Goal: Information Seeking & Learning: Learn about a topic

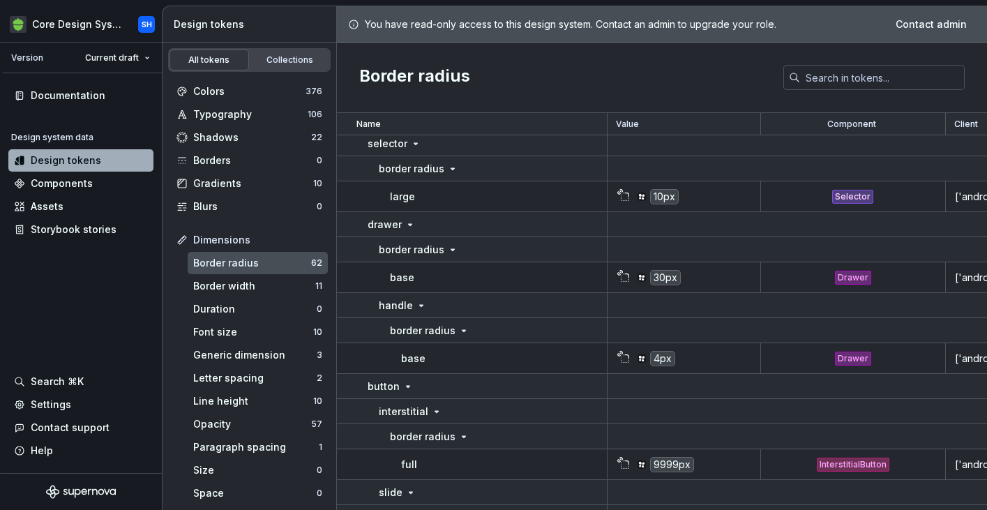
scroll to position [180, 0]
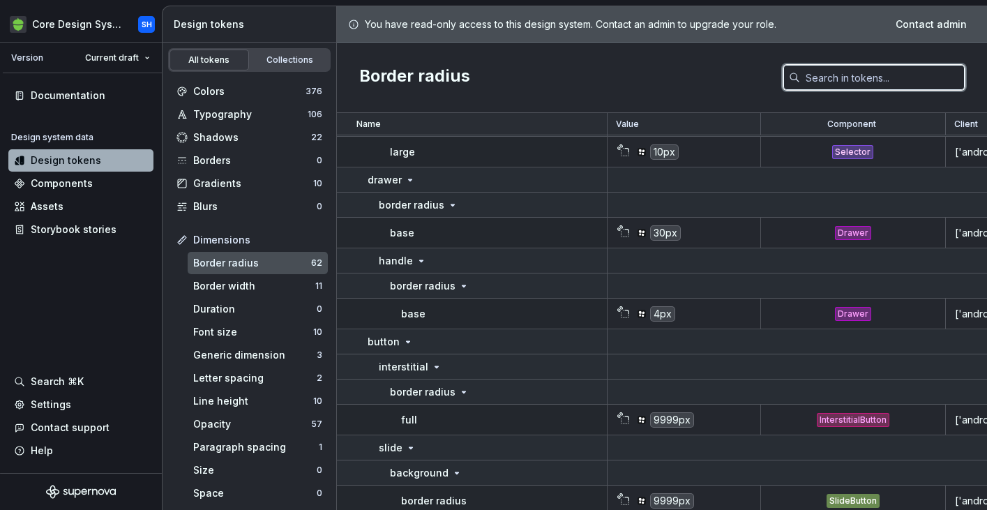
click at [848, 74] on input "text" at bounding box center [882, 77] width 165 height 25
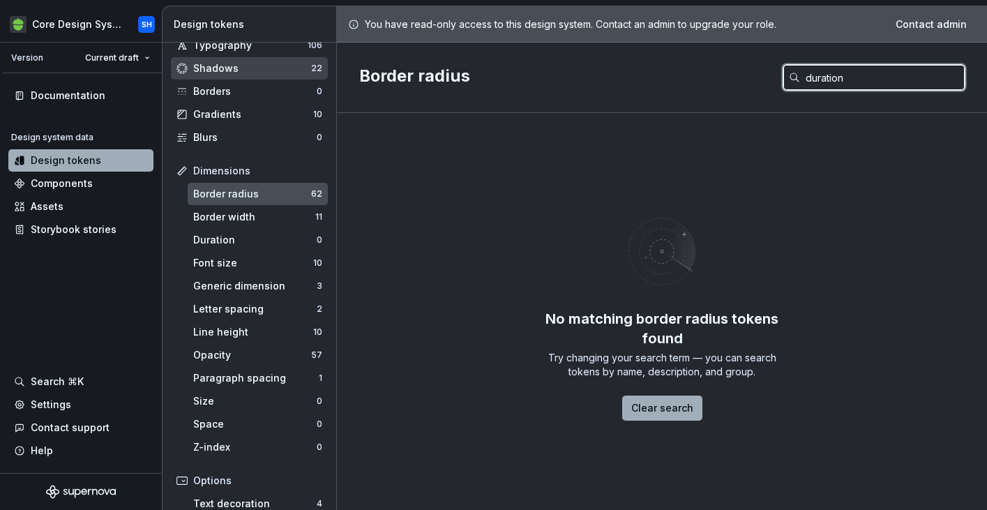
scroll to position [115, 0]
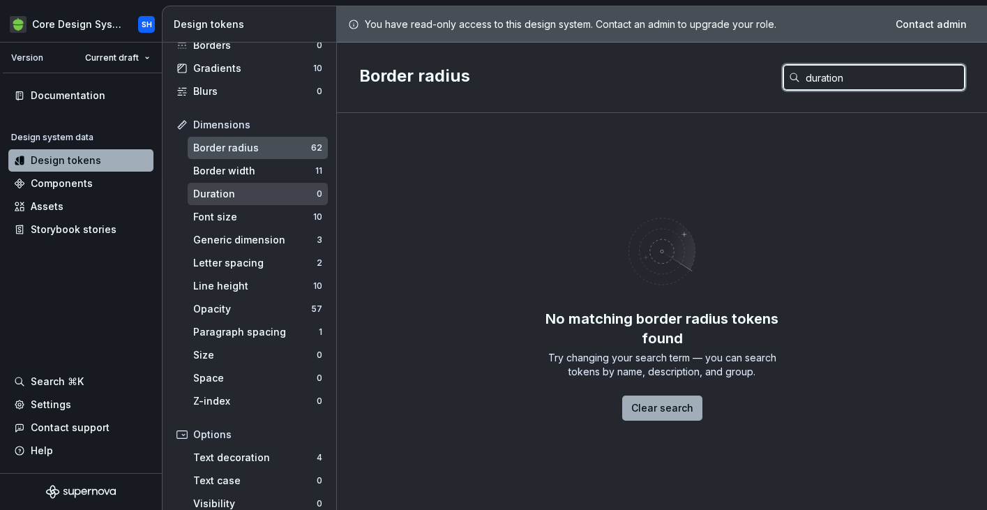
type input "duration"
click at [266, 185] on div "Duration 0" at bounding box center [258, 194] width 140 height 22
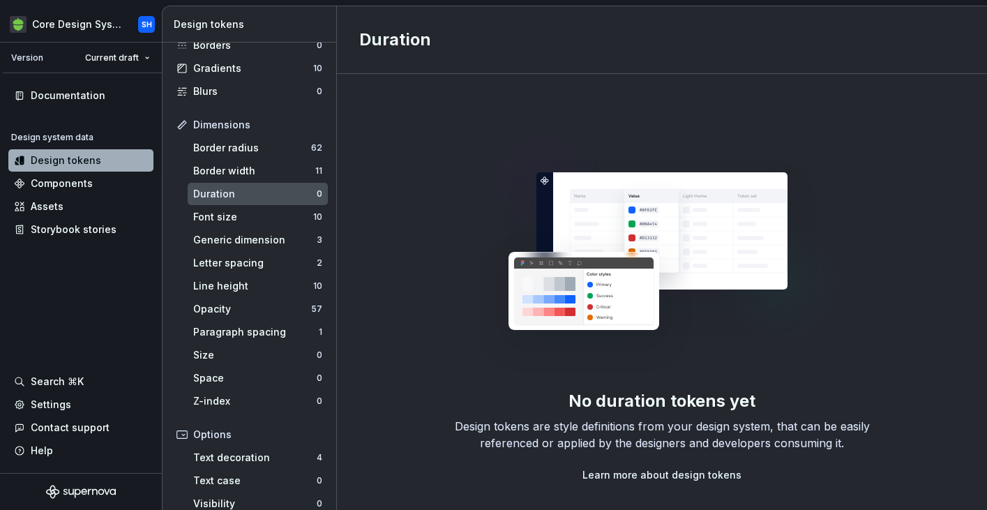
click at [836, 336] on img at bounding box center [662, 242] width 367 height 279
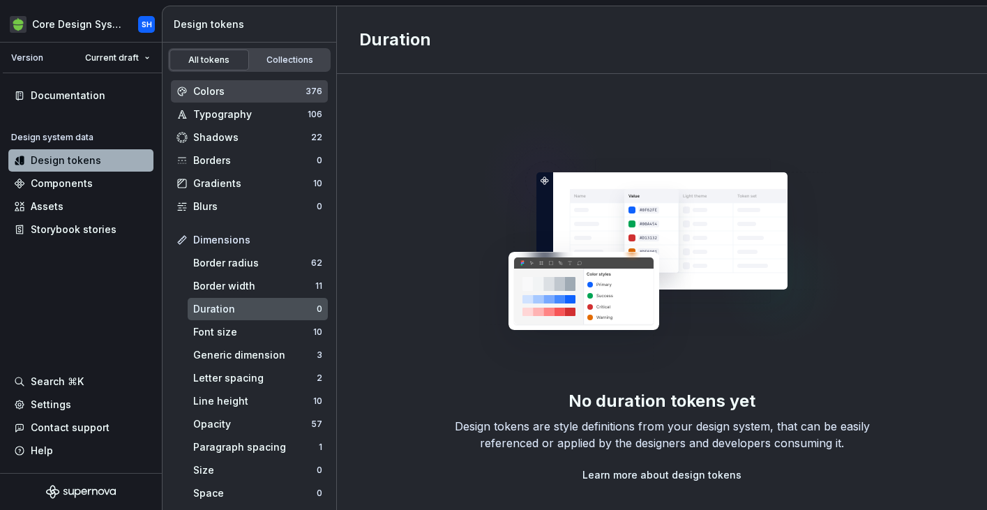
click at [283, 98] on div "Colors 376" at bounding box center [249, 91] width 157 height 22
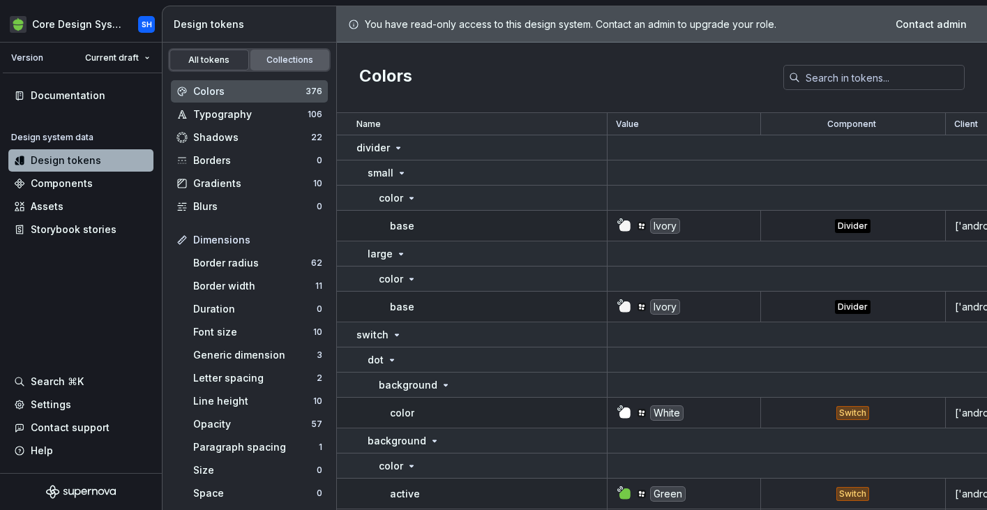
click at [287, 64] on div "Collections" at bounding box center [290, 59] width 70 height 11
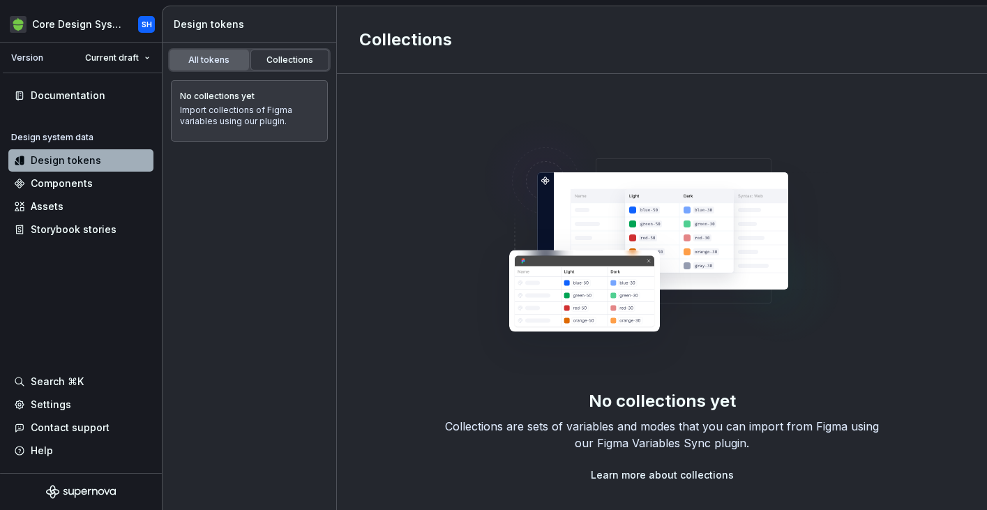
click at [197, 59] on div "All tokens" at bounding box center [209, 59] width 70 height 11
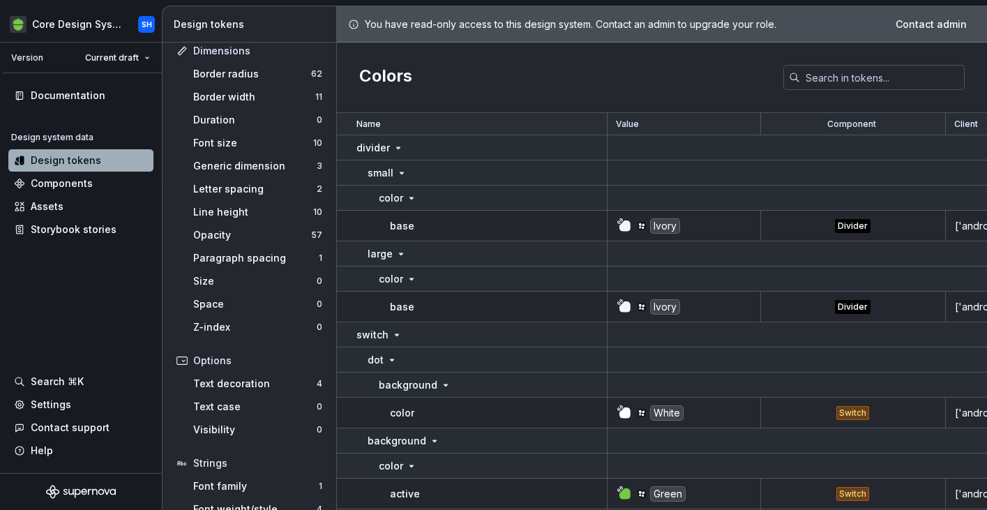
scroll to position [254, 0]
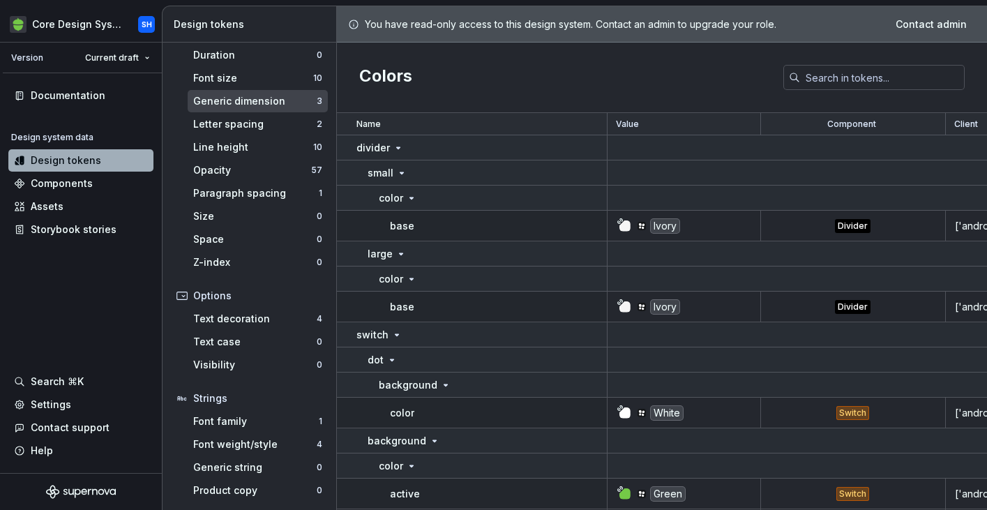
click at [263, 96] on div "Generic dimension" at bounding box center [254, 101] width 123 height 14
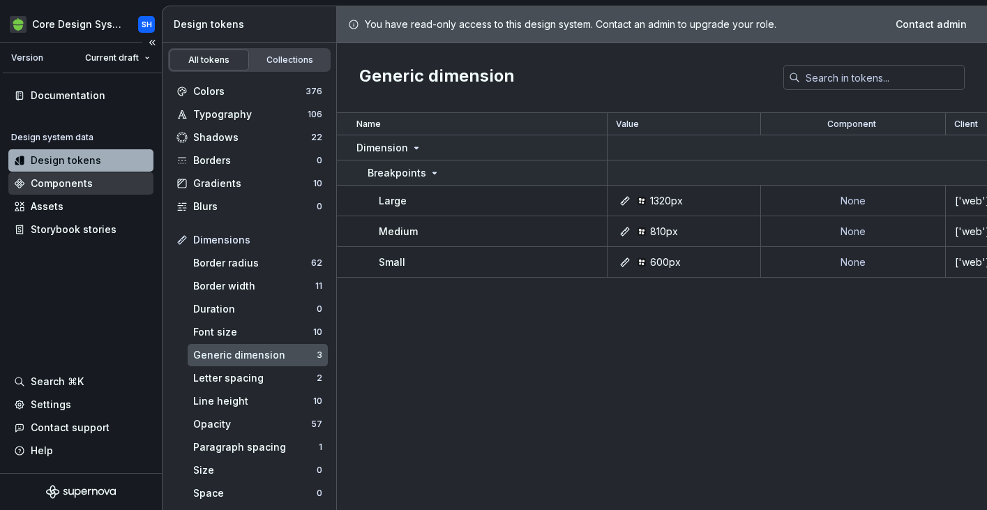
click at [35, 189] on div "Components" at bounding box center [62, 183] width 62 height 14
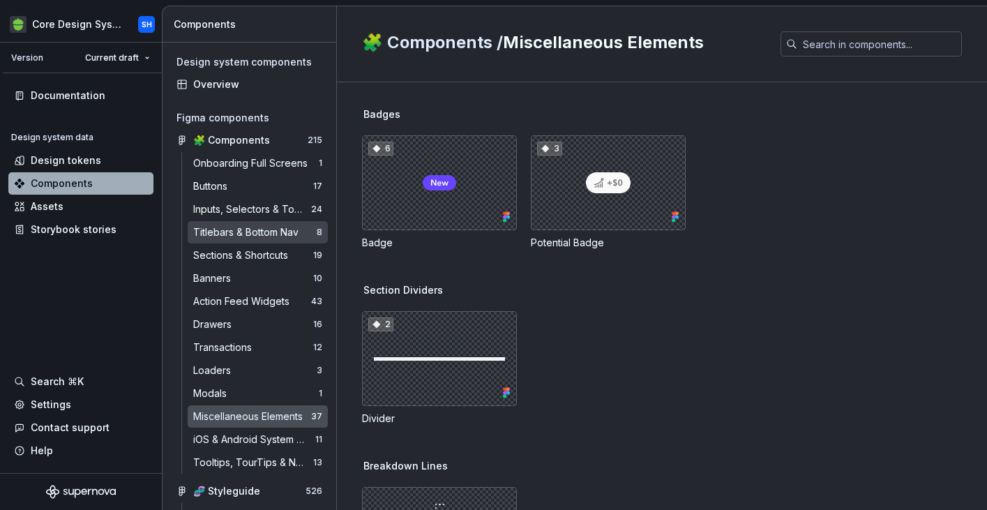
scroll to position [98, 0]
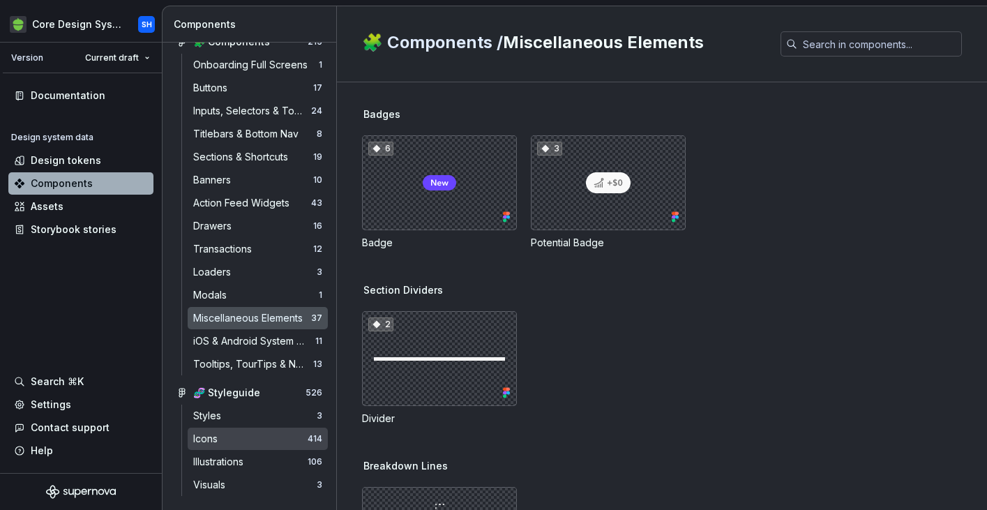
click at [273, 442] on div "Icons" at bounding box center [250, 439] width 114 height 14
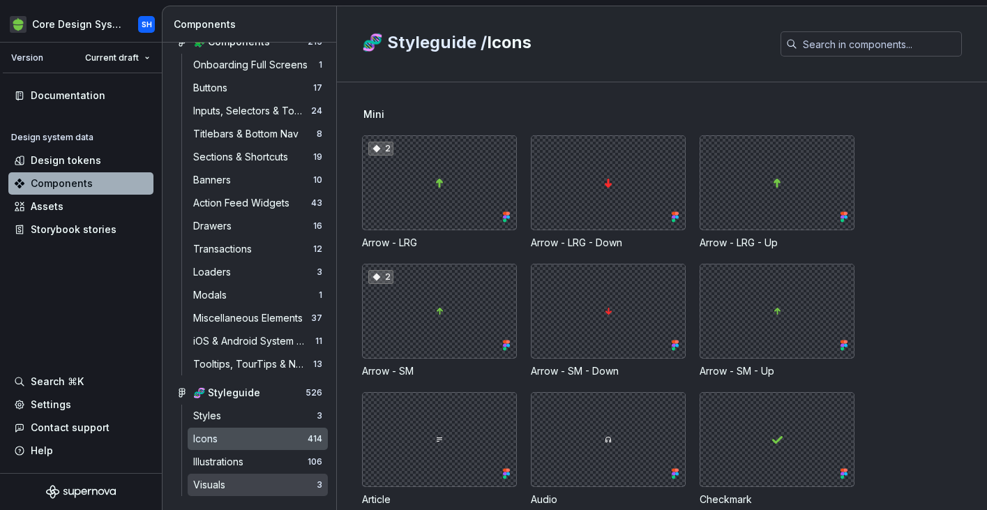
click at [267, 476] on div "Visuals 3" at bounding box center [258, 485] width 140 height 22
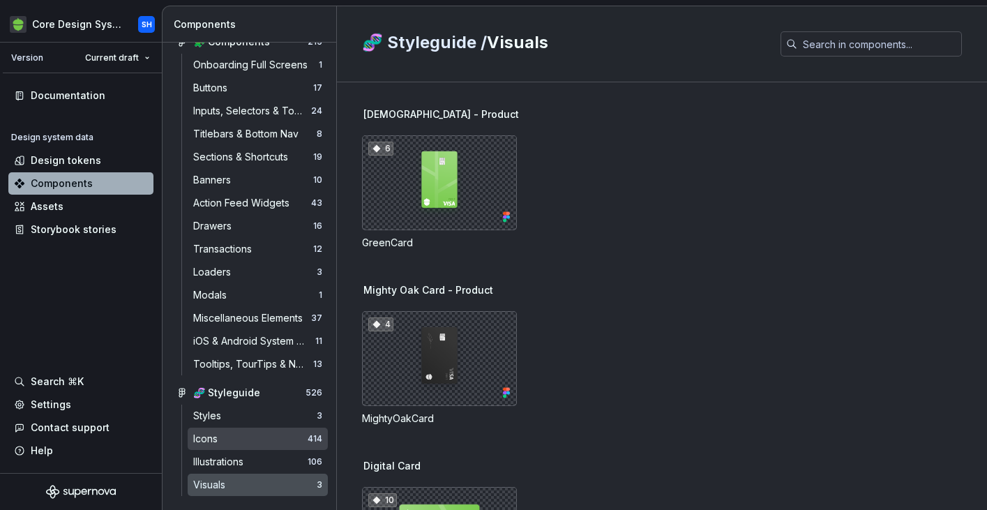
click at [249, 440] on div "Icons" at bounding box center [250, 439] width 114 height 14
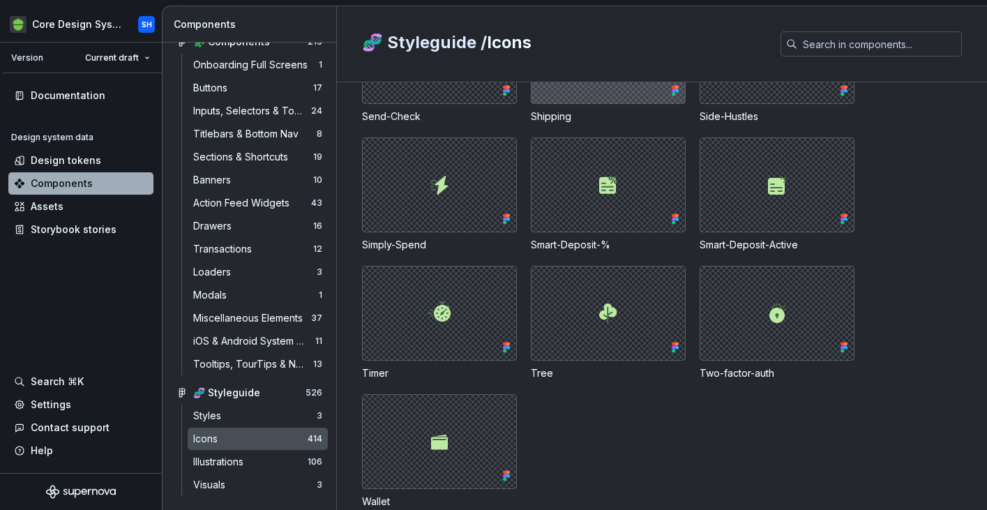
scroll to position [18687, 0]
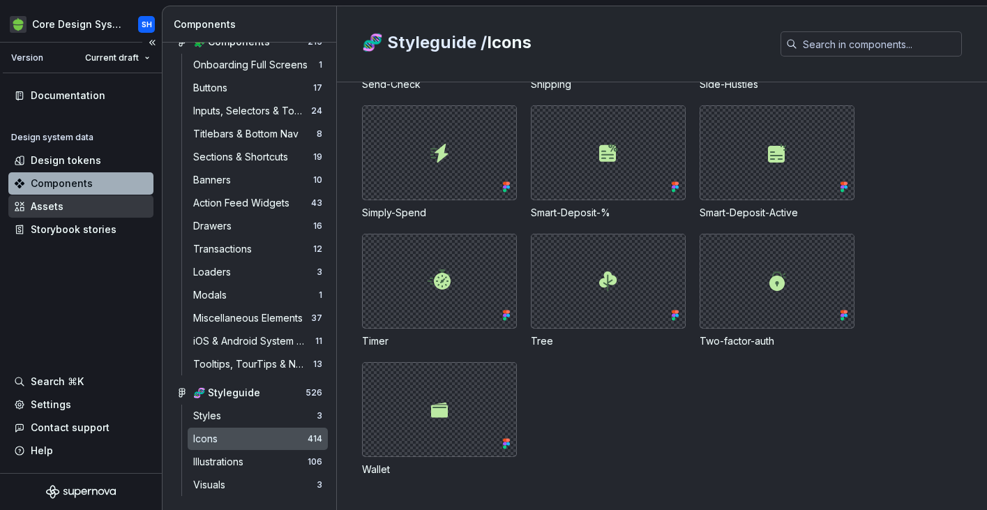
click at [103, 209] on div "Assets" at bounding box center [81, 207] width 134 height 14
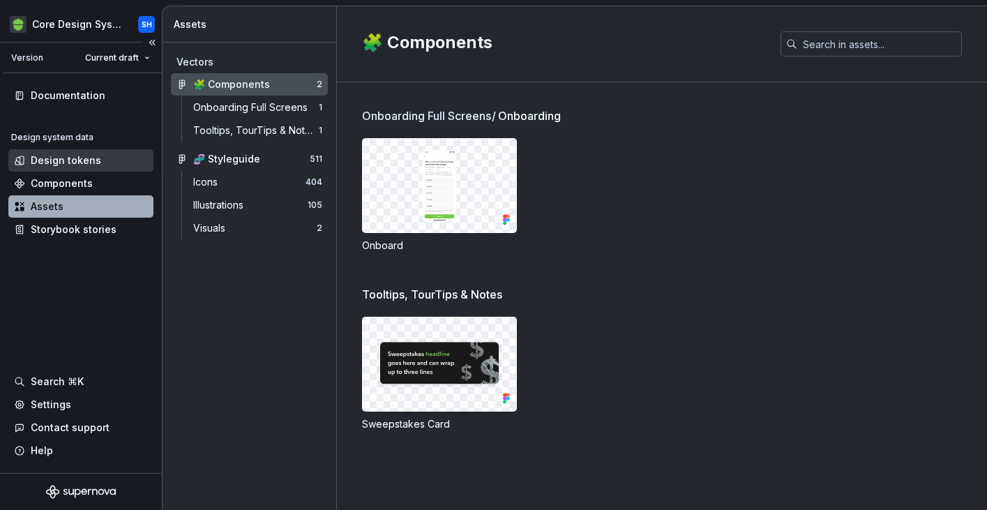
click at [90, 156] on div "Design tokens" at bounding box center [66, 160] width 70 height 14
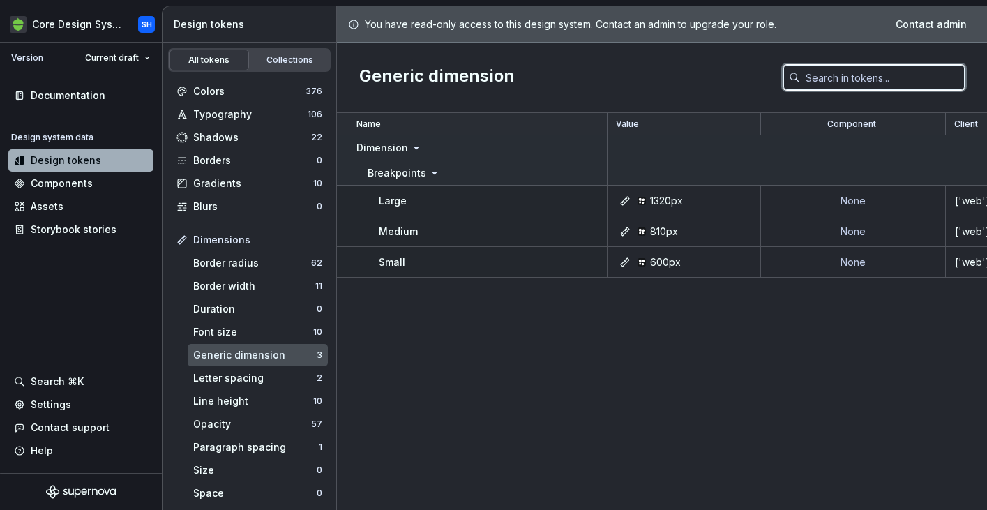
click at [901, 78] on input "text" at bounding box center [882, 77] width 165 height 25
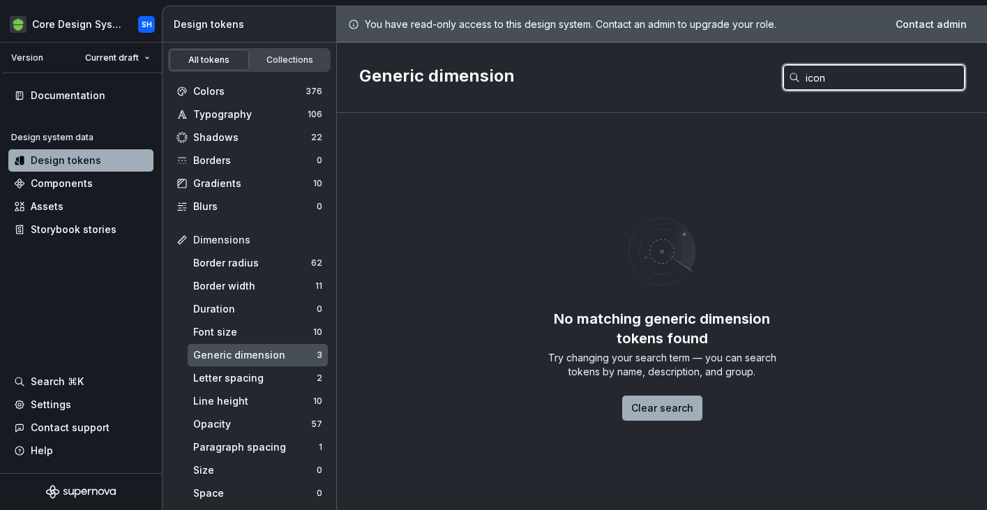
type input "icon"
click at [216, 239] on div "Dimensions" at bounding box center [257, 240] width 129 height 14
click at [222, 57] on div "All tokens" at bounding box center [209, 59] width 70 height 11
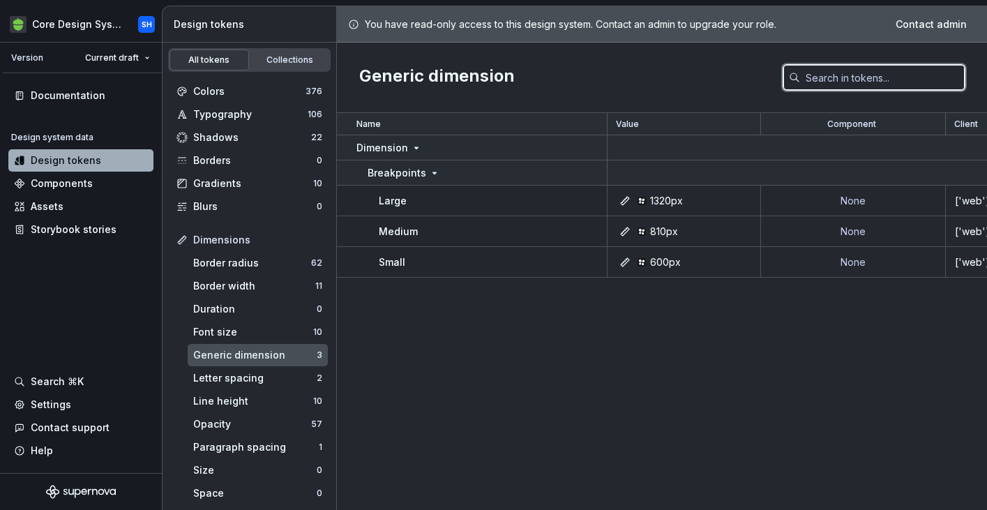
click at [863, 83] on input "text" at bounding box center [882, 77] width 165 height 25
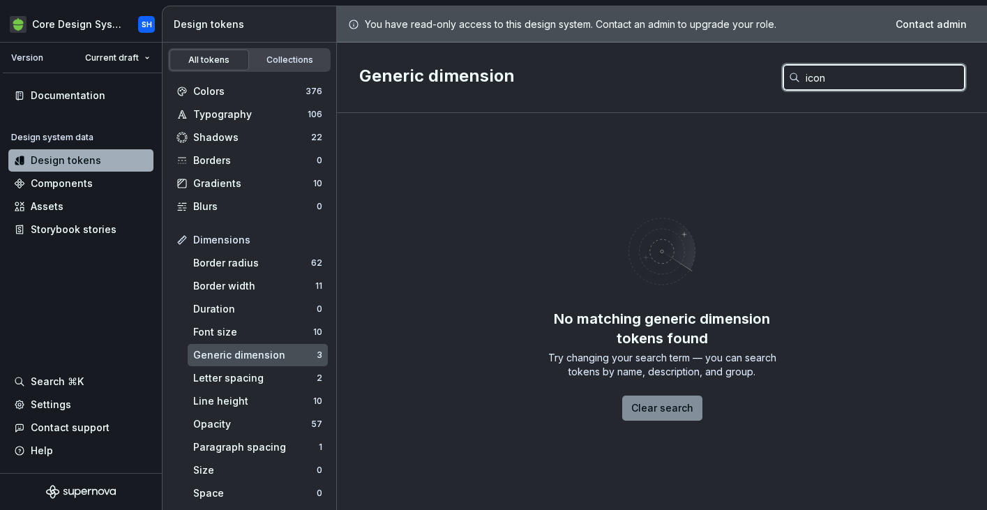
type input "icon"
click at [670, 408] on span "Clear search" at bounding box center [662, 408] width 62 height 14
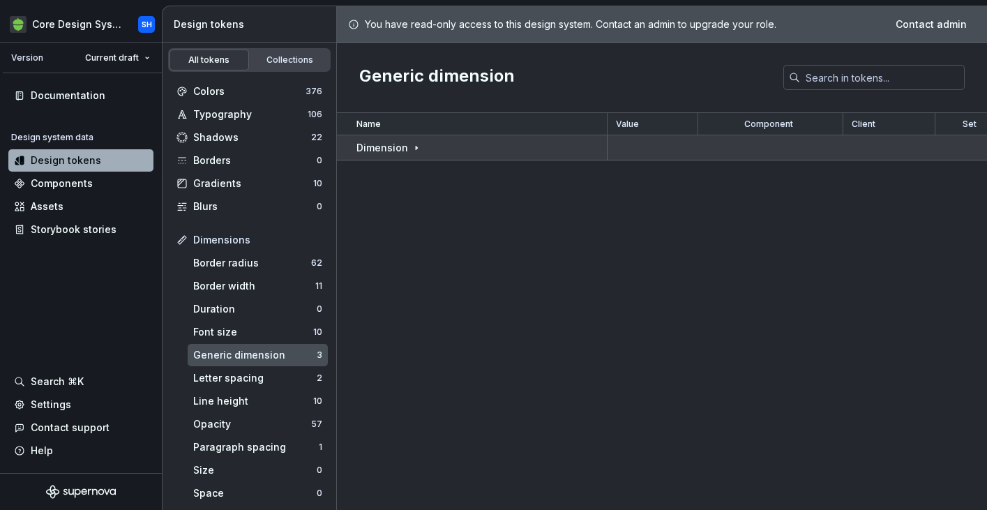
click at [414, 146] on icon at bounding box center [416, 147] width 11 height 11
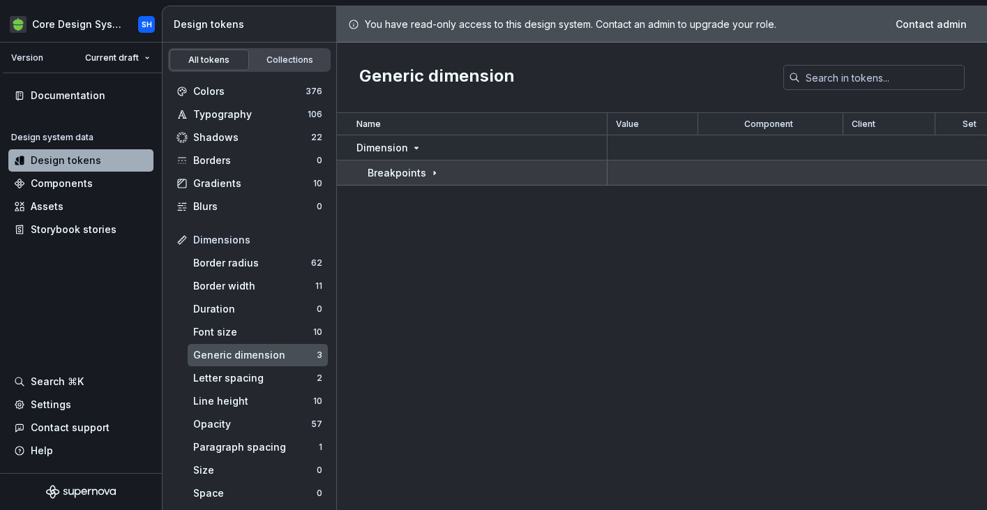
click at [437, 182] on td "Breakpoints" at bounding box center [472, 172] width 271 height 25
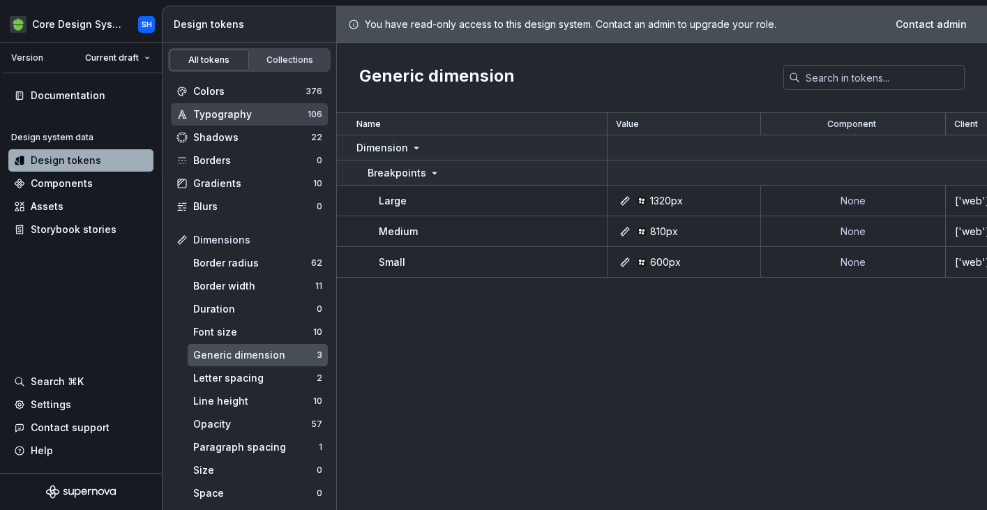
click at [230, 113] on div "Typography" at bounding box center [250, 114] width 114 height 14
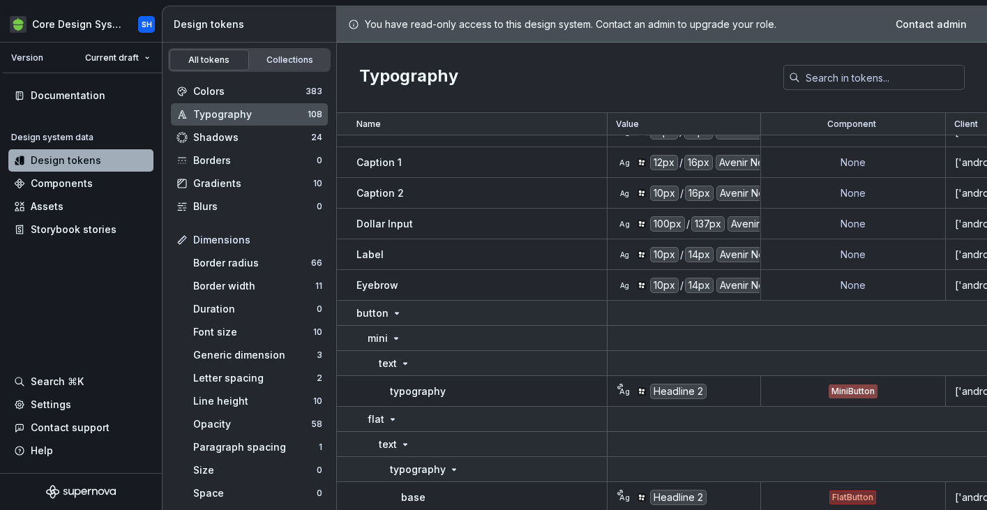
scroll to position [359, 0]
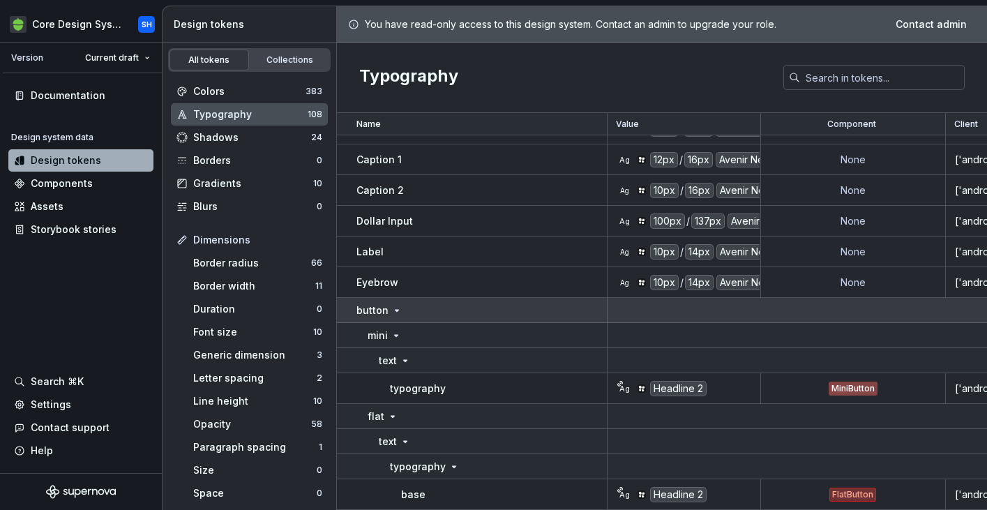
click at [398, 308] on icon at bounding box center [396, 310] width 11 height 11
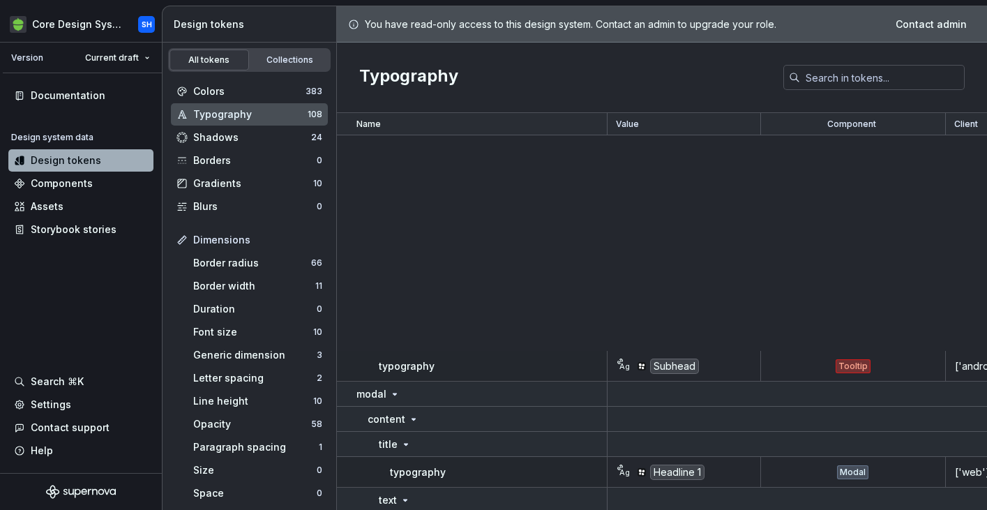
scroll to position [0, 0]
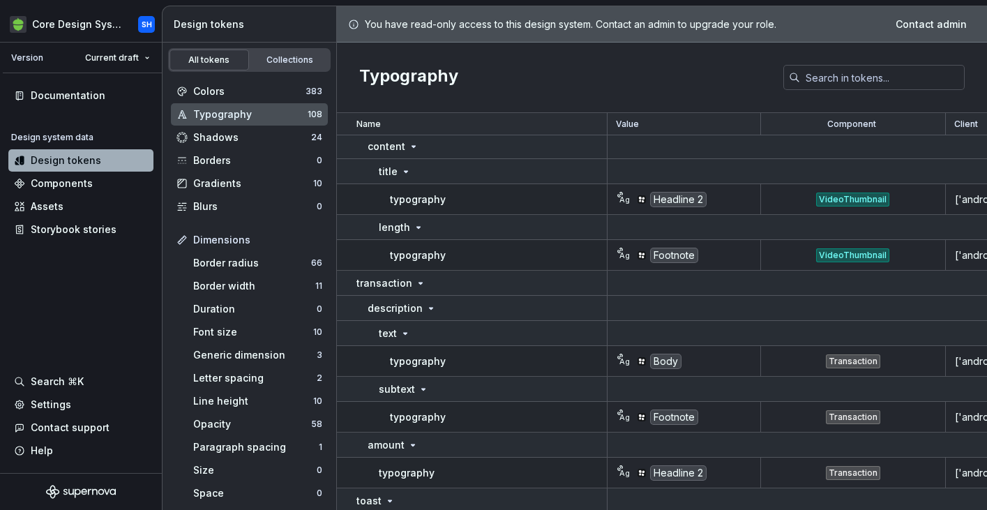
scroll to position [3944, 0]
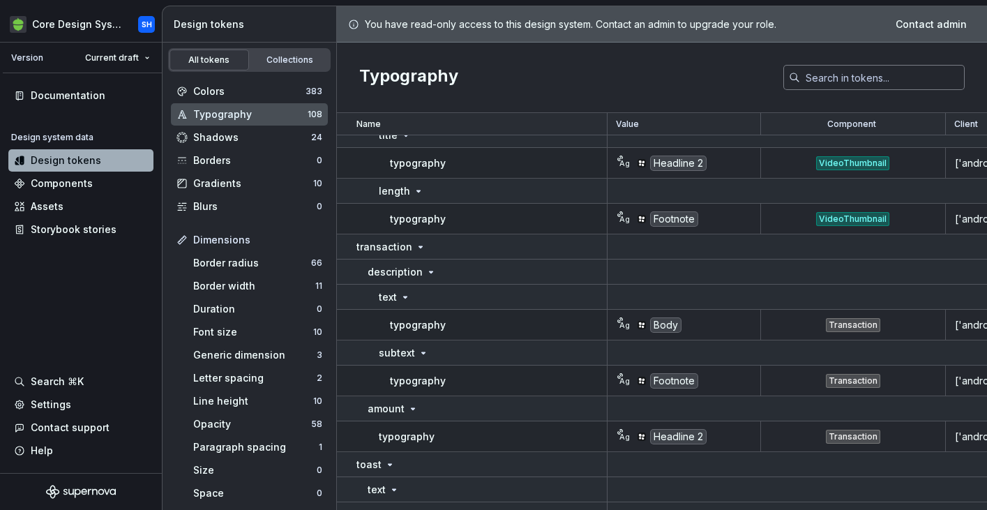
click at [868, 86] on input "text" at bounding box center [882, 77] width 165 height 25
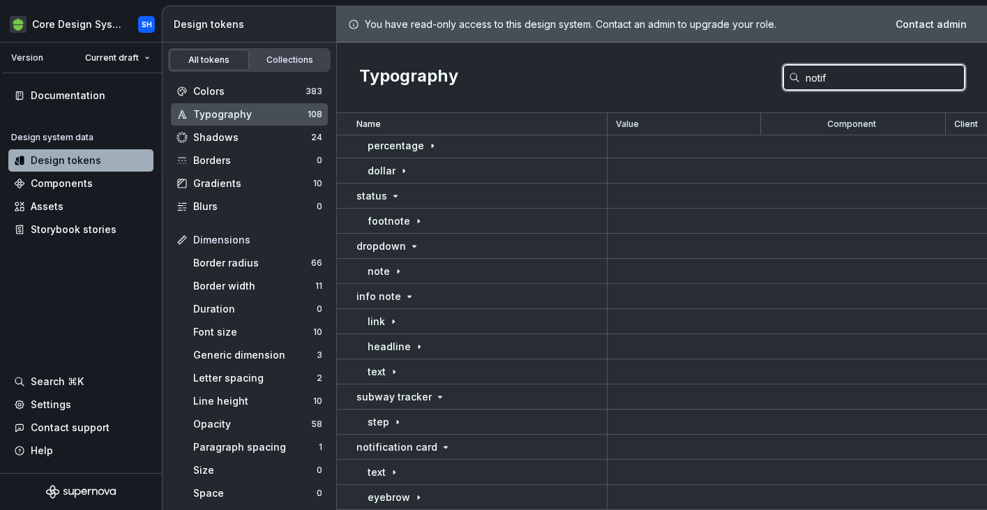
scroll to position [0, 0]
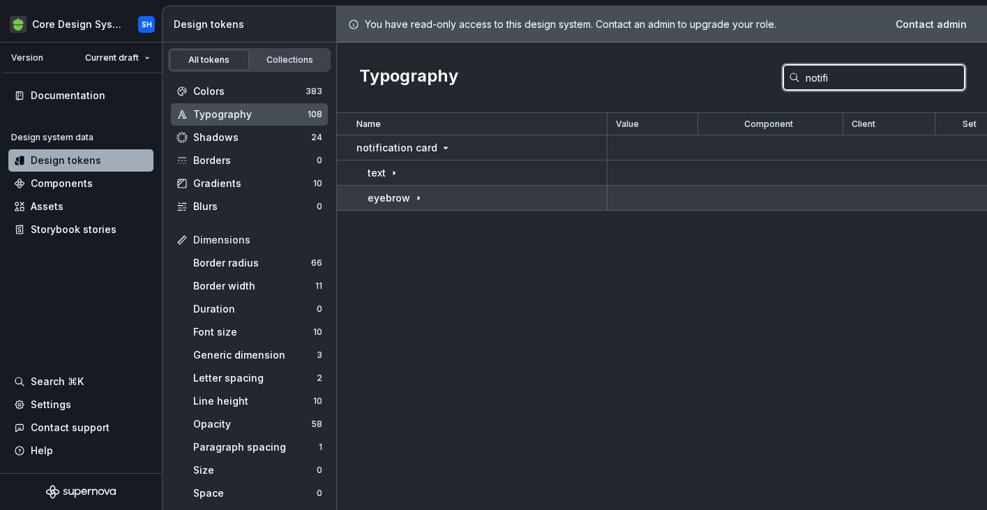
type input "notifi"
click at [407, 192] on div "eyebrow" at bounding box center [396, 198] width 57 height 14
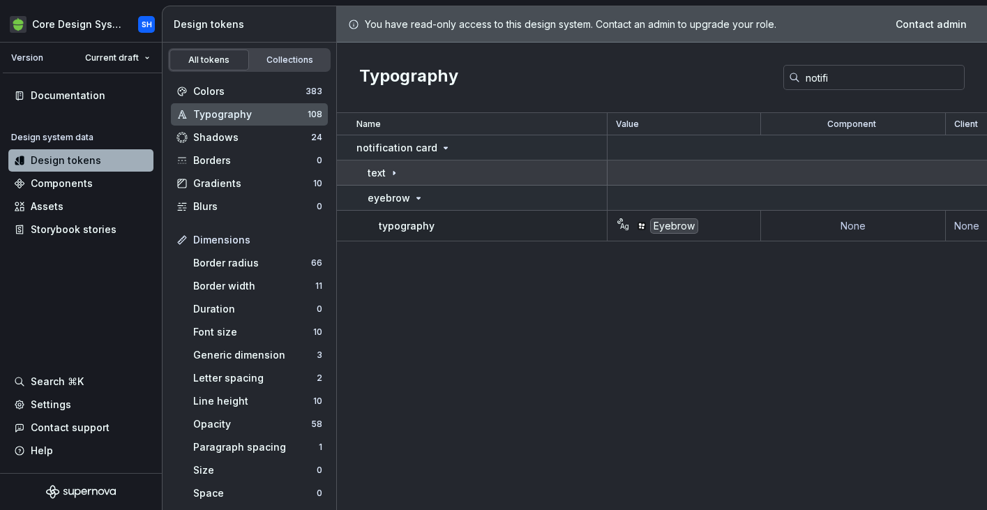
click at [386, 176] on div "text" at bounding box center [384, 173] width 32 height 14
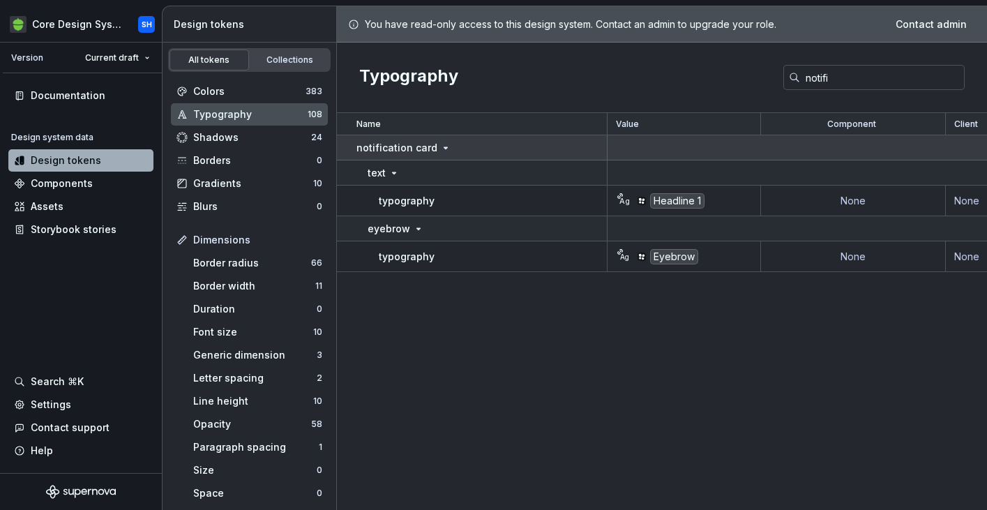
click at [412, 150] on p "notification card" at bounding box center [396, 148] width 81 height 14
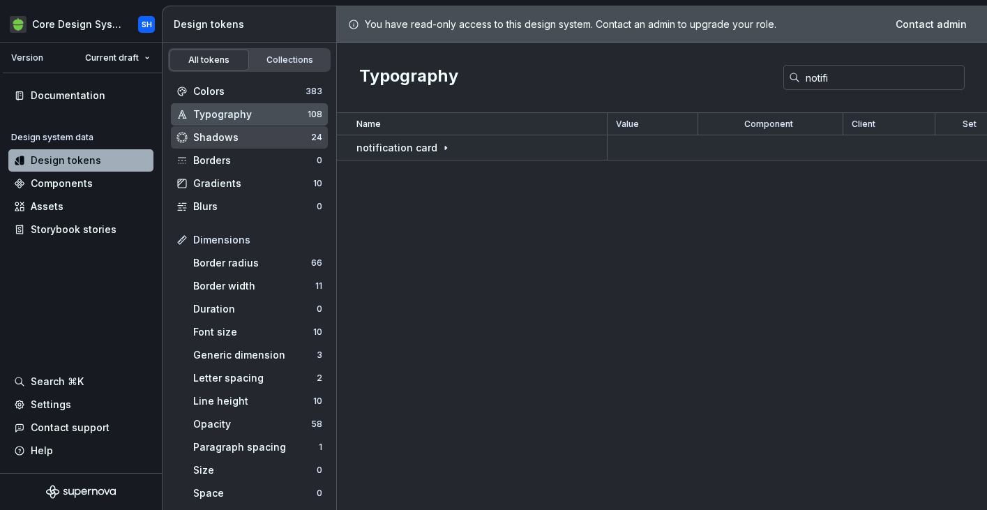
click at [257, 140] on div "Shadows" at bounding box center [252, 137] width 118 height 14
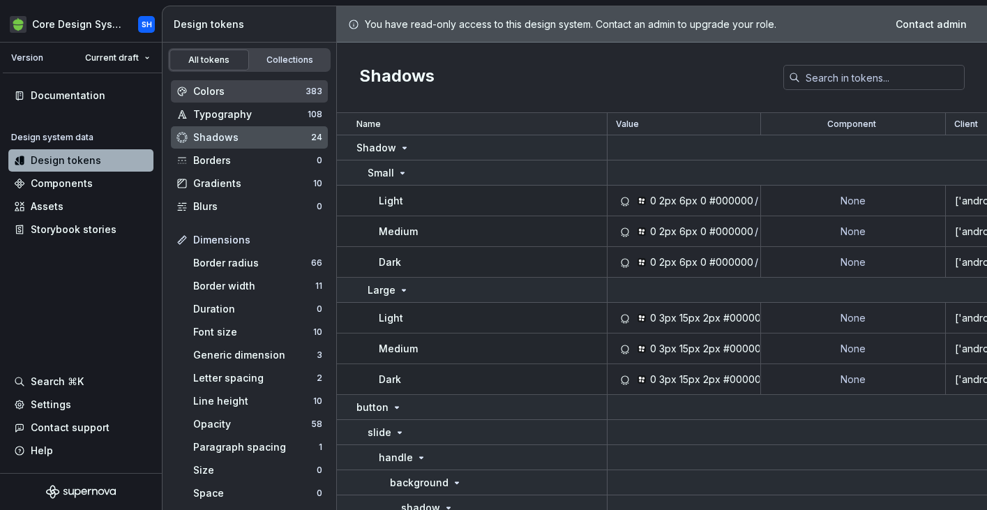
click at [236, 89] on div "Colors" at bounding box center [249, 91] width 112 height 14
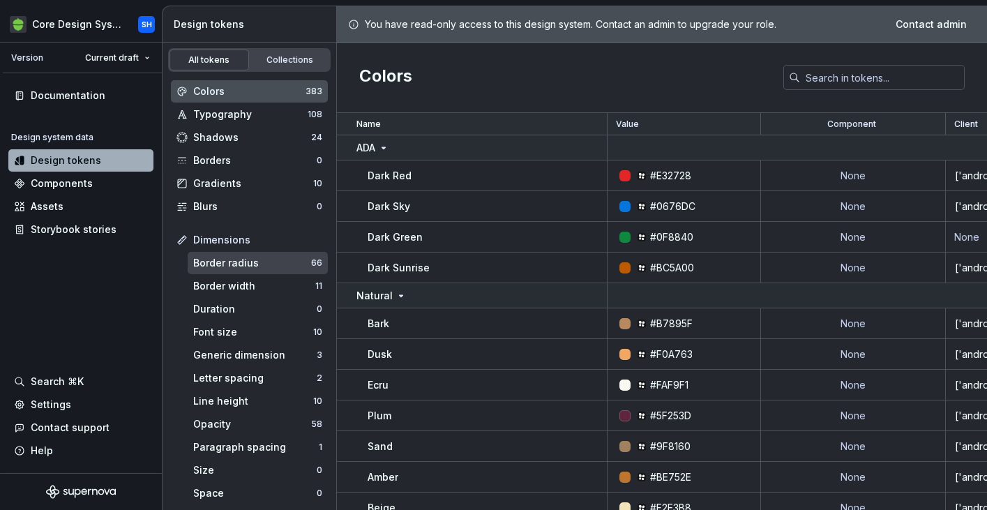
click at [238, 257] on div "Border radius" at bounding box center [252, 263] width 118 height 14
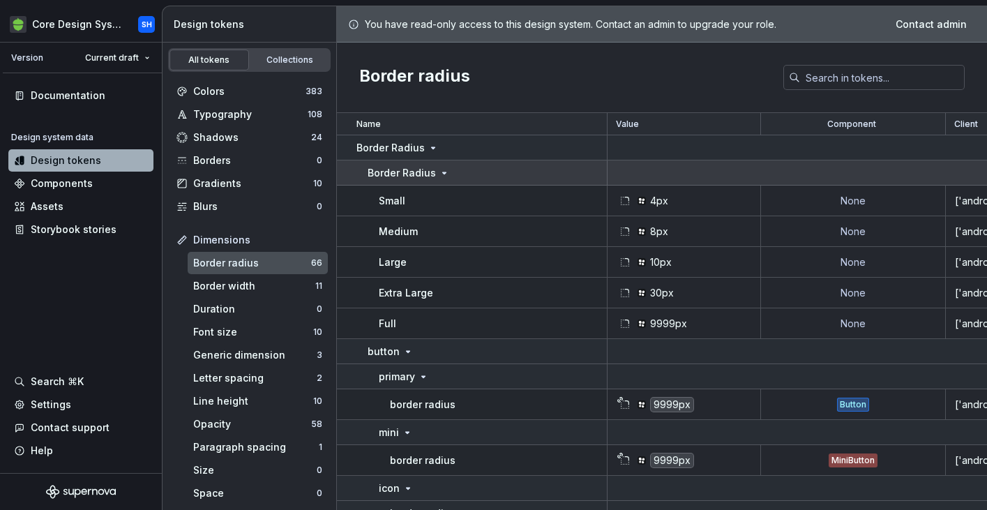
click at [438, 179] on div "Border Radius" at bounding box center [409, 173] width 82 height 14
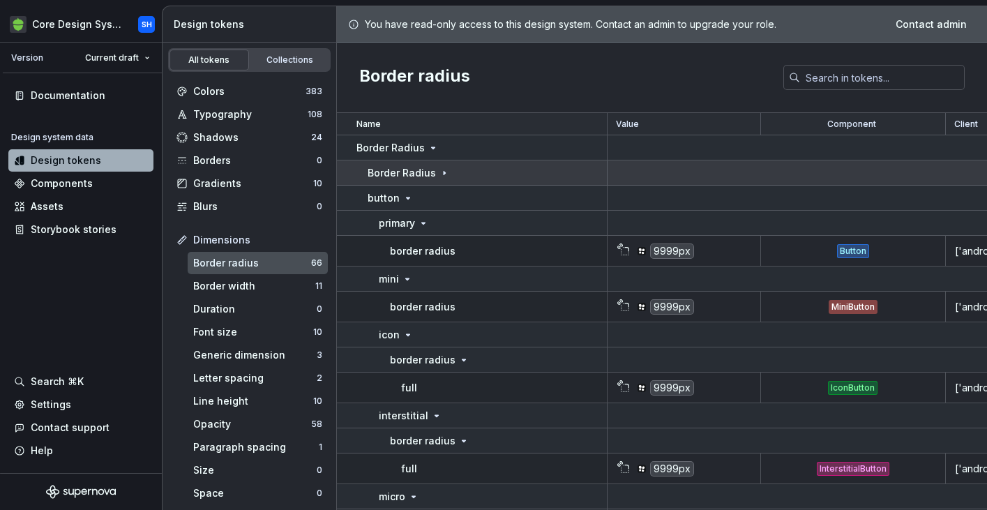
click at [438, 179] on div "Border Radius" at bounding box center [409, 173] width 82 height 14
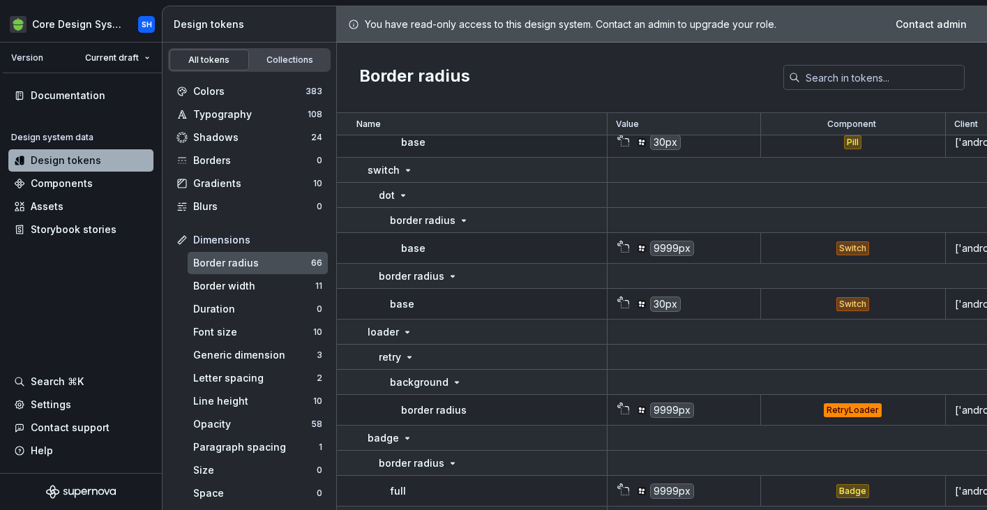
scroll to position [1484, 0]
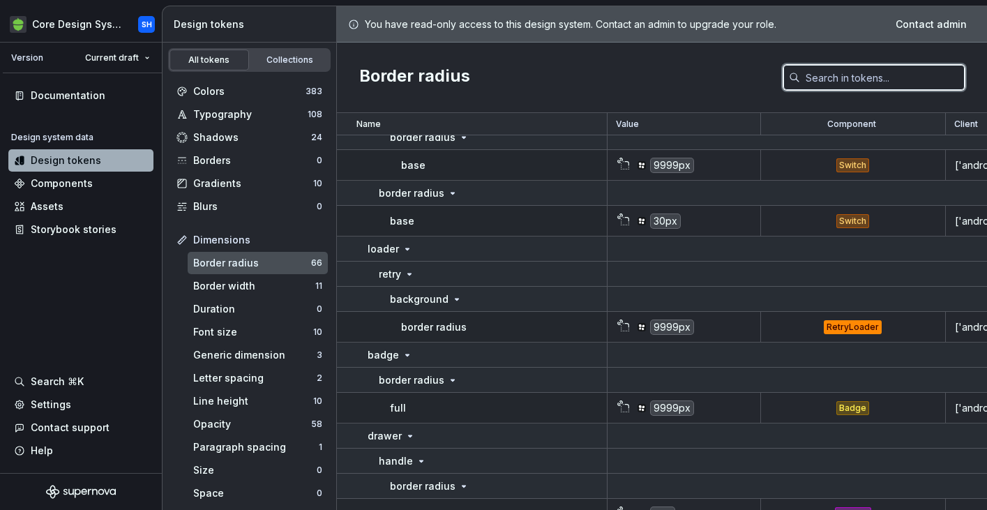
click at [836, 83] on input "text" at bounding box center [882, 77] width 165 height 25
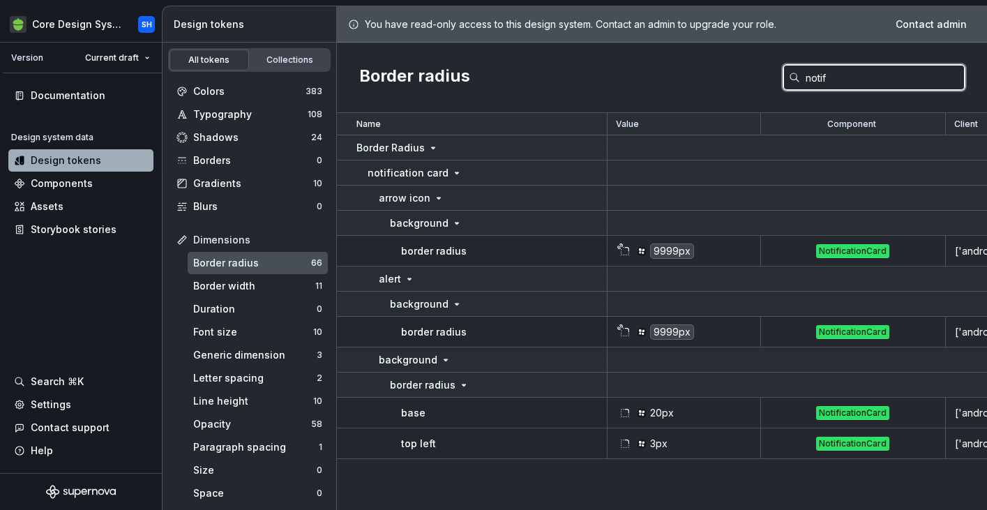
scroll to position [0, 0]
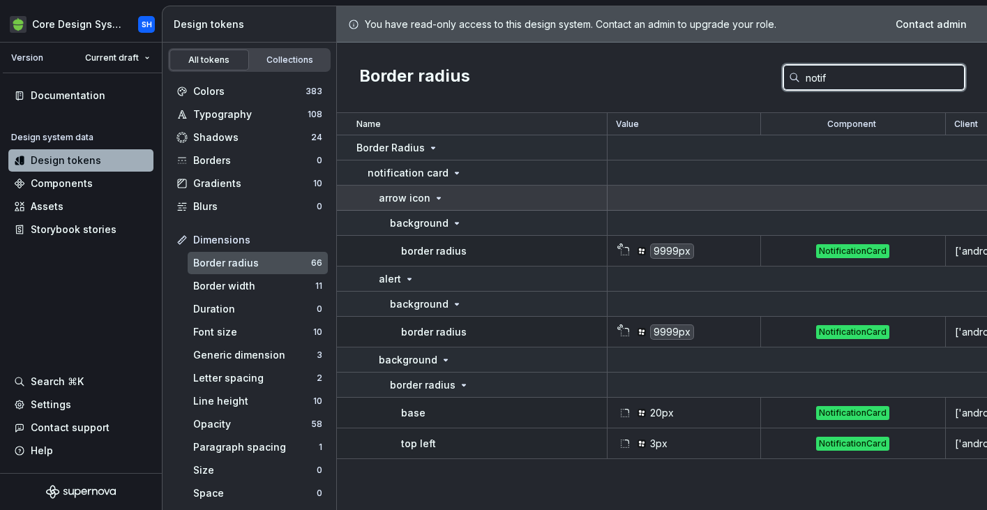
type input "notif"
click at [442, 193] on div "arrow icon" at bounding box center [492, 198] width 227 height 14
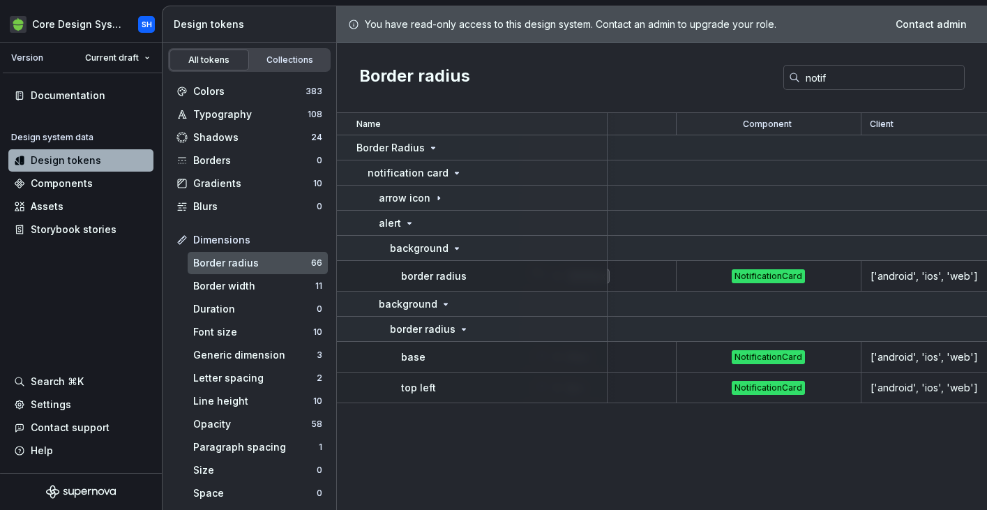
scroll to position [0, 105]
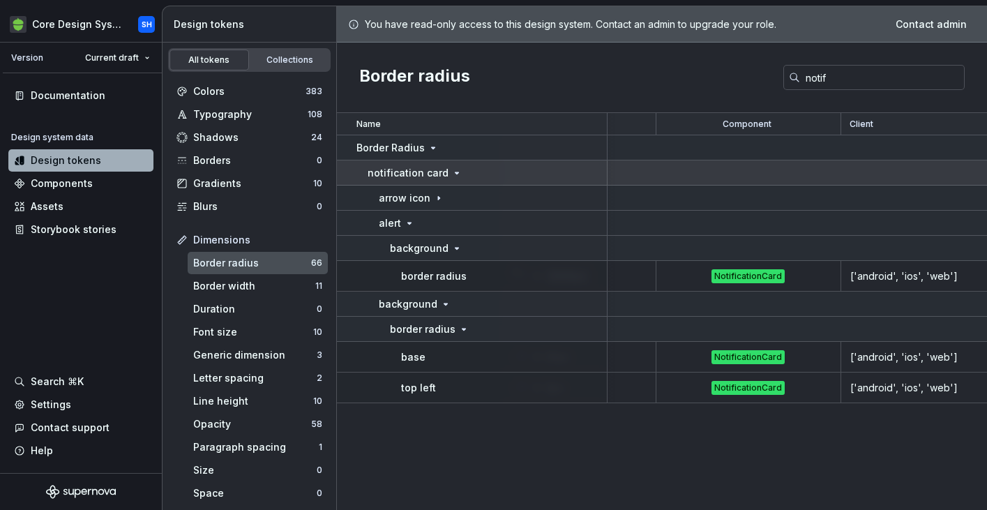
click at [422, 169] on p "notification card" at bounding box center [408, 173] width 81 height 14
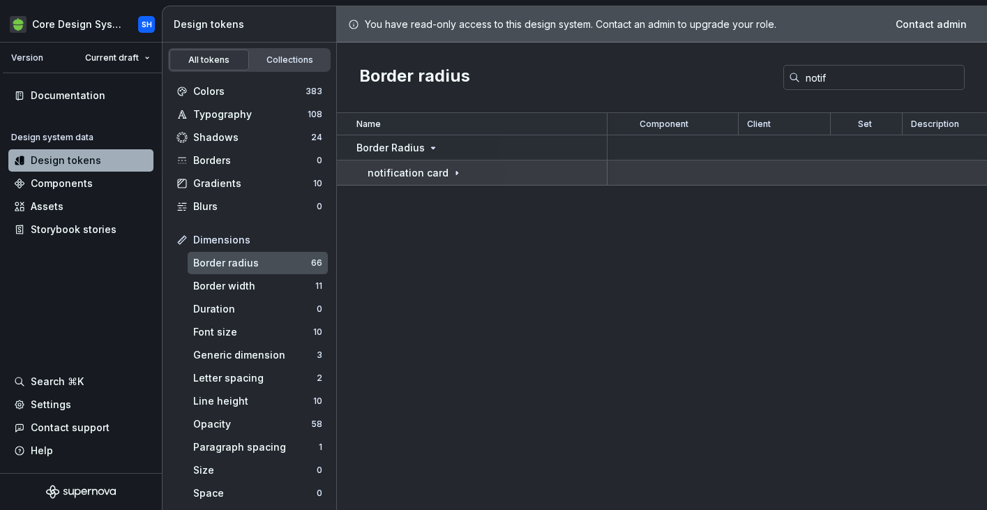
click at [422, 169] on p "notification card" at bounding box center [408, 173] width 81 height 14
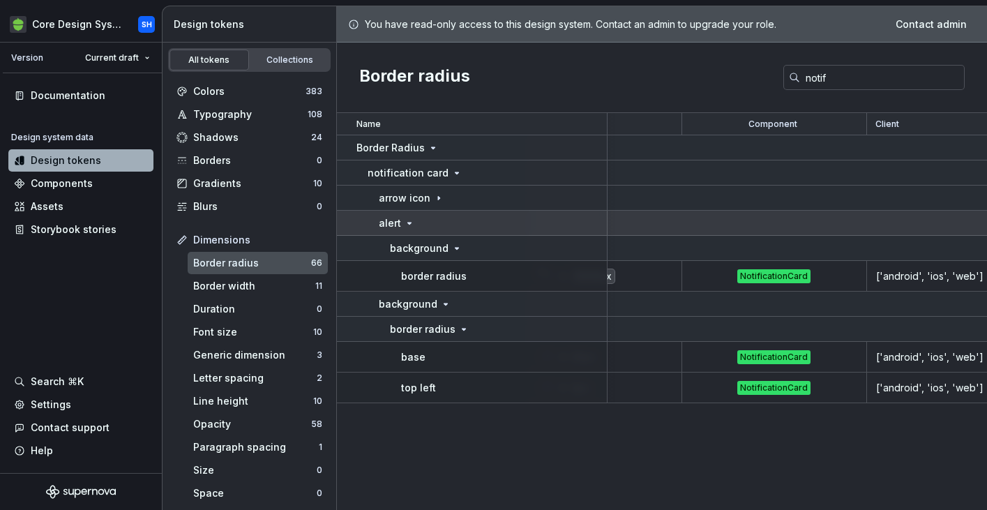
scroll to position [0, 0]
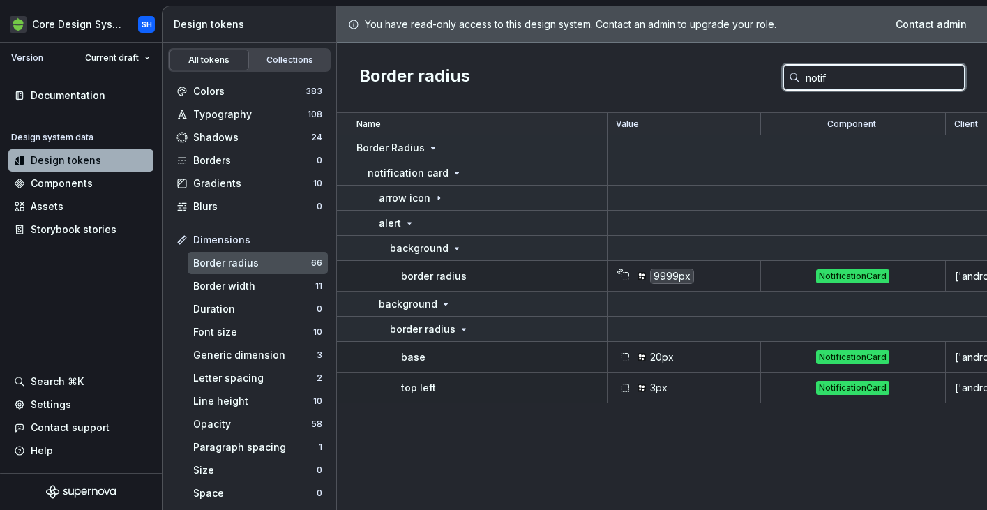
drag, startPoint x: 863, startPoint y: 80, endPoint x: 550, endPoint y: 81, distance: 313.2
click at [550, 81] on div "Border radius notif" at bounding box center [662, 78] width 650 height 70
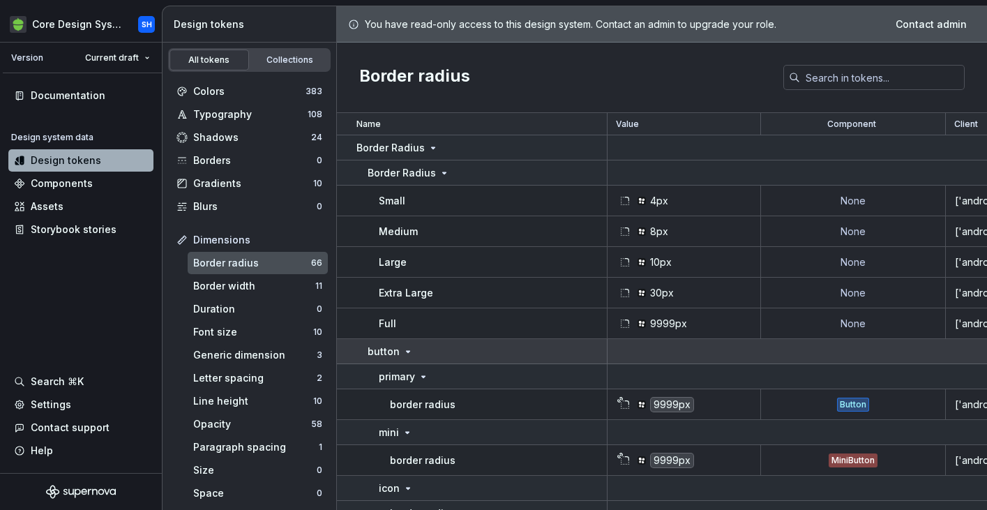
click at [390, 350] on p "button" at bounding box center [384, 352] width 32 height 14
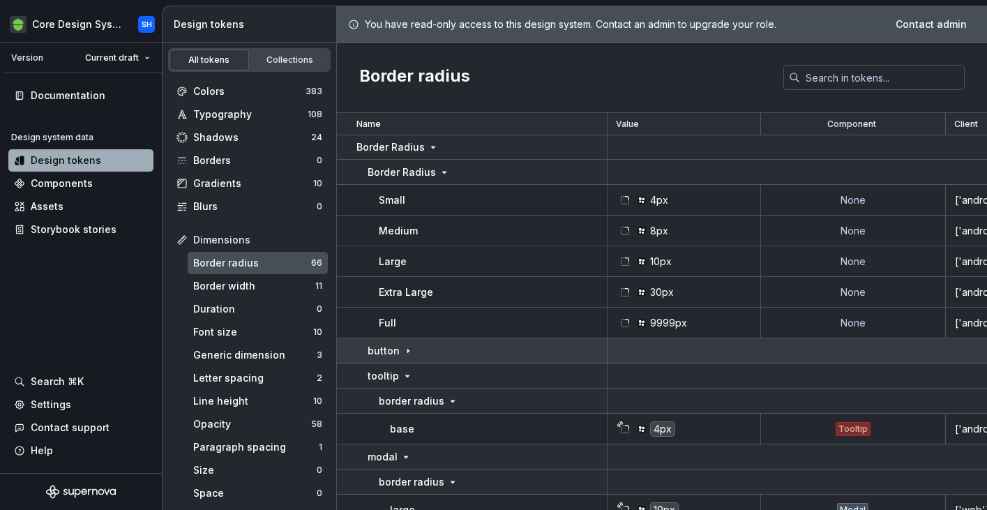
click at [517, 361] on td "button" at bounding box center [472, 350] width 271 height 25
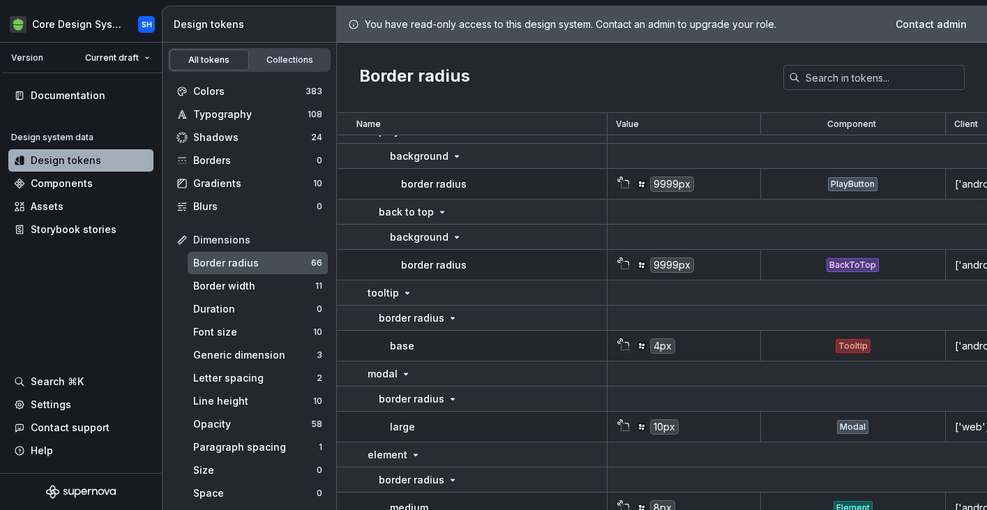
scroll to position [954, 0]
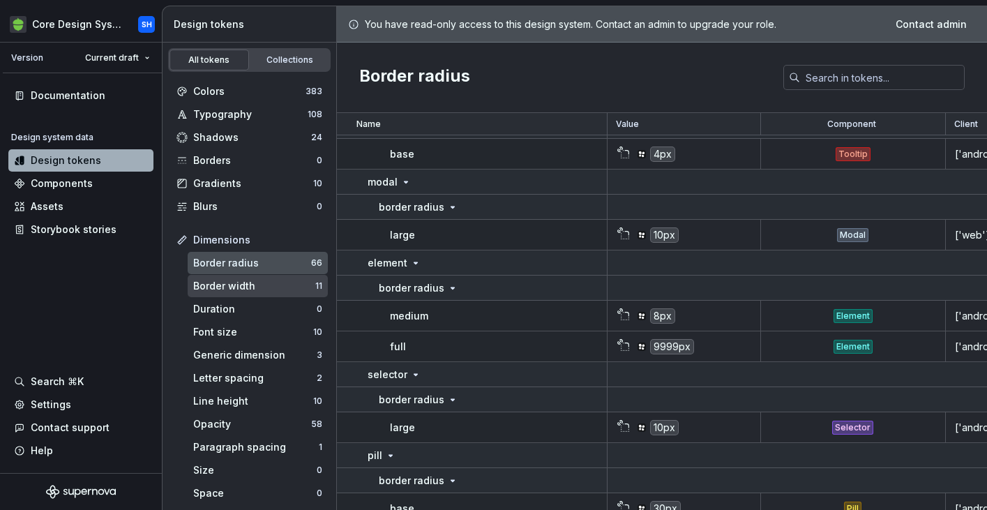
click at [300, 276] on div "Border width 11" at bounding box center [258, 286] width 140 height 22
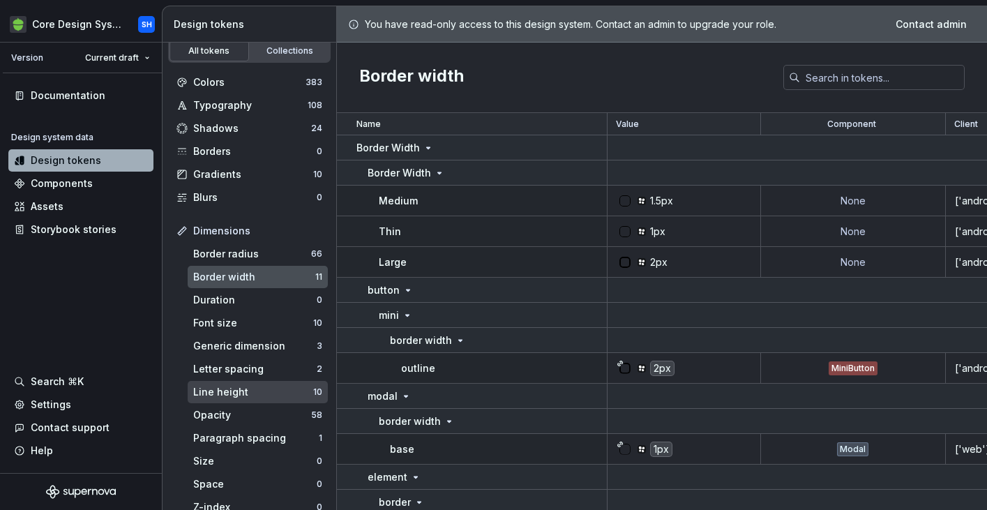
click at [212, 391] on div "Line height" at bounding box center [253, 392] width 120 height 14
